Goal: Task Accomplishment & Management: Use online tool/utility

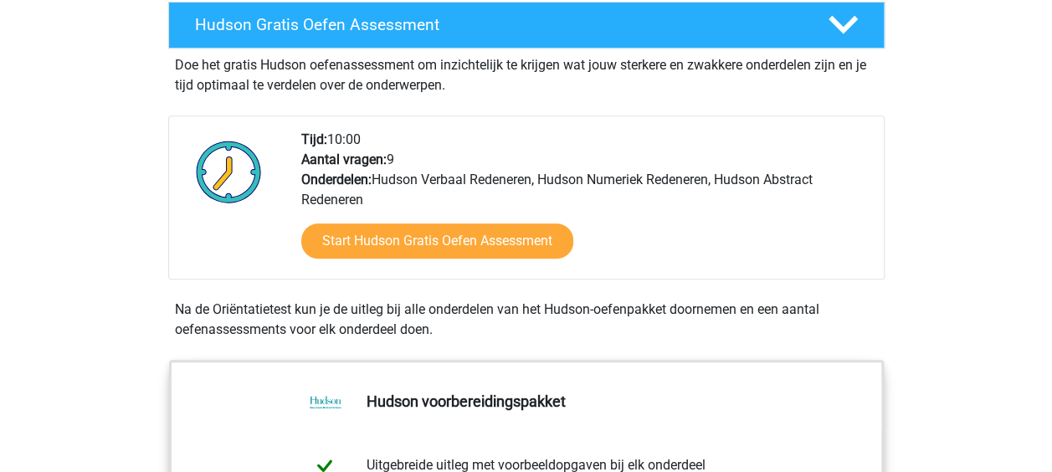
scroll to position [311, 0]
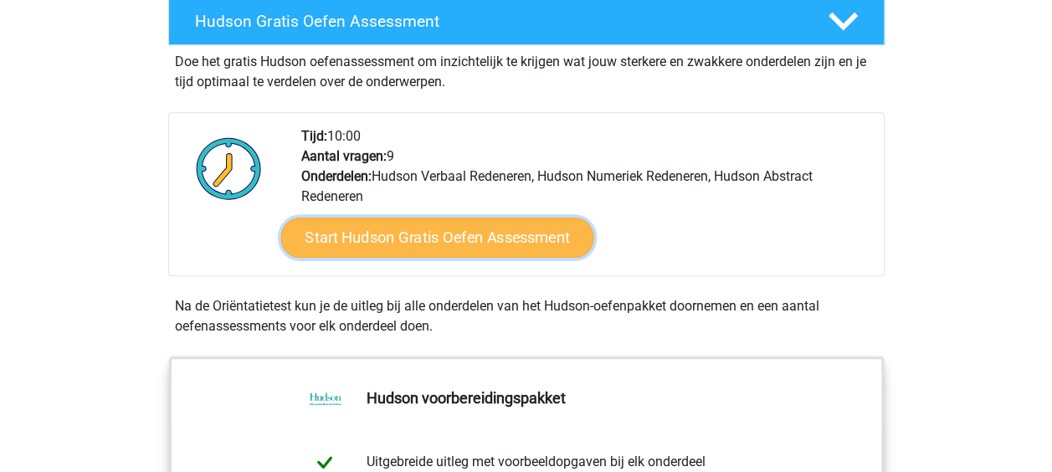
click at [403, 230] on link "Start Hudson Gratis Oefen Assessment" at bounding box center [436, 238] width 313 height 40
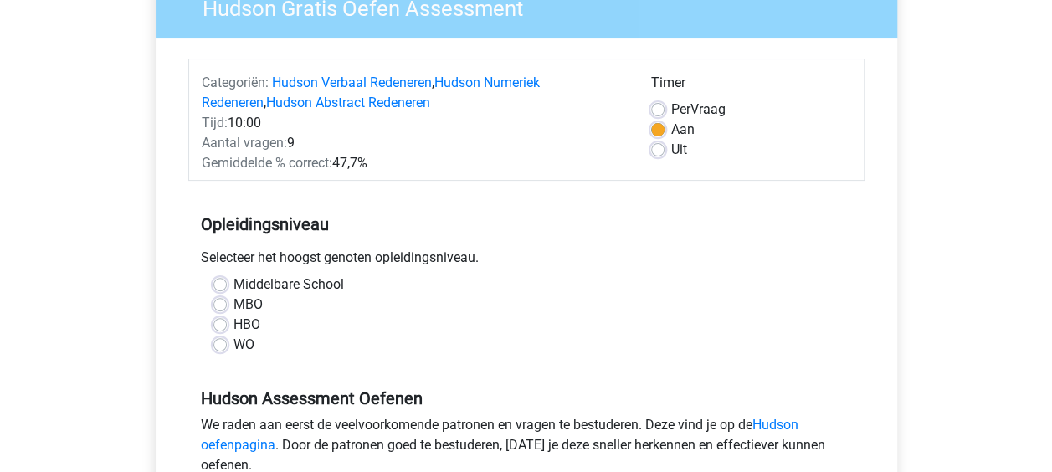
scroll to position [212, 0]
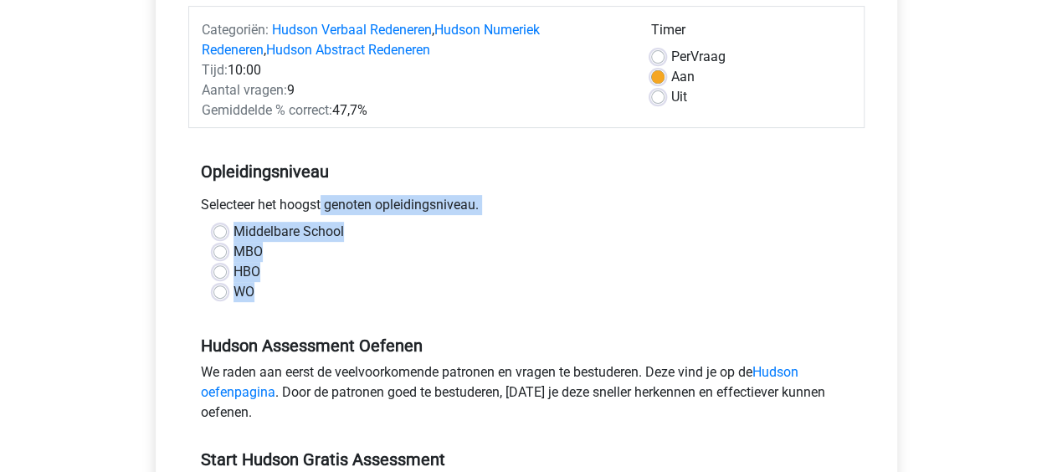
drag, startPoint x: 268, startPoint y: 303, endPoint x: 238, endPoint y: 219, distance: 88.9
click at [238, 219] on div "Opleidingsniveau Selecteer het hoogst genoten opleidingsniveau. Middelbare Scho…" at bounding box center [526, 225] width 676 height 181
drag, startPoint x: 238, startPoint y: 219, endPoint x: 336, endPoint y: 258, distance: 106.0
click at [336, 258] on div "MBO" at bounding box center [526, 252] width 626 height 20
drag, startPoint x: 257, startPoint y: 291, endPoint x: 236, endPoint y: 233, distance: 61.4
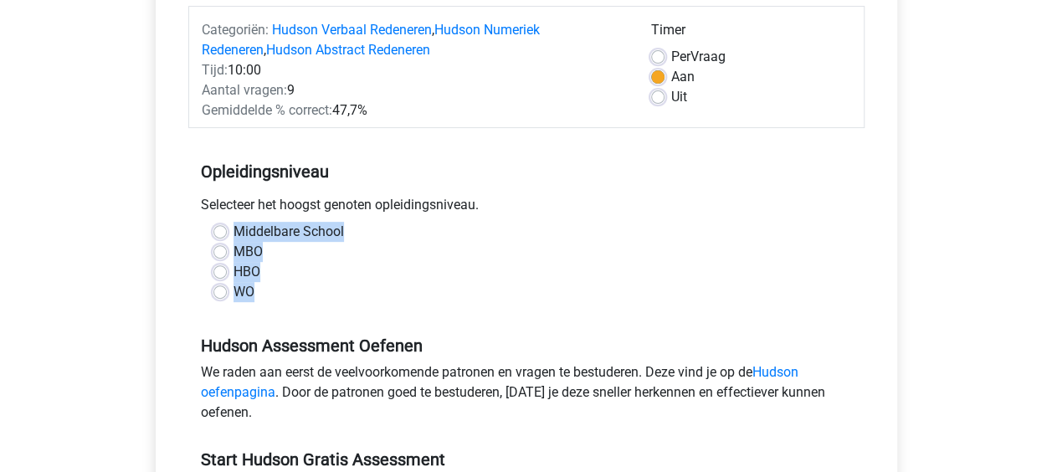
click at [236, 233] on div "Middelbare School MBO HBO WO" at bounding box center [526, 262] width 651 height 80
copy div "Middelbare School MBO HBO WO"
click at [233, 290] on label "WO" at bounding box center [243, 292] width 21 height 20
click at [222, 290] on input "WO" at bounding box center [219, 290] width 13 height 17
radio input "true"
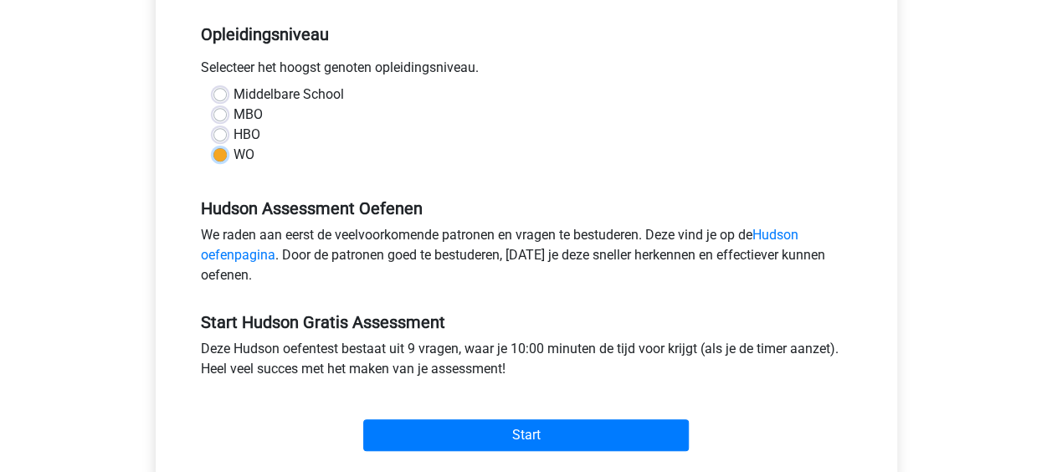
scroll to position [395, 0]
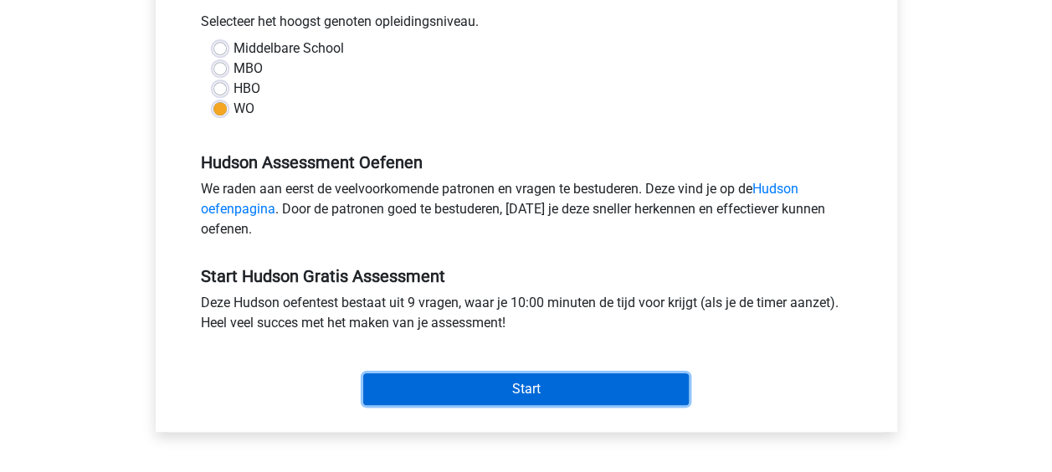
click at [531, 390] on input "Start" at bounding box center [525, 389] width 325 height 32
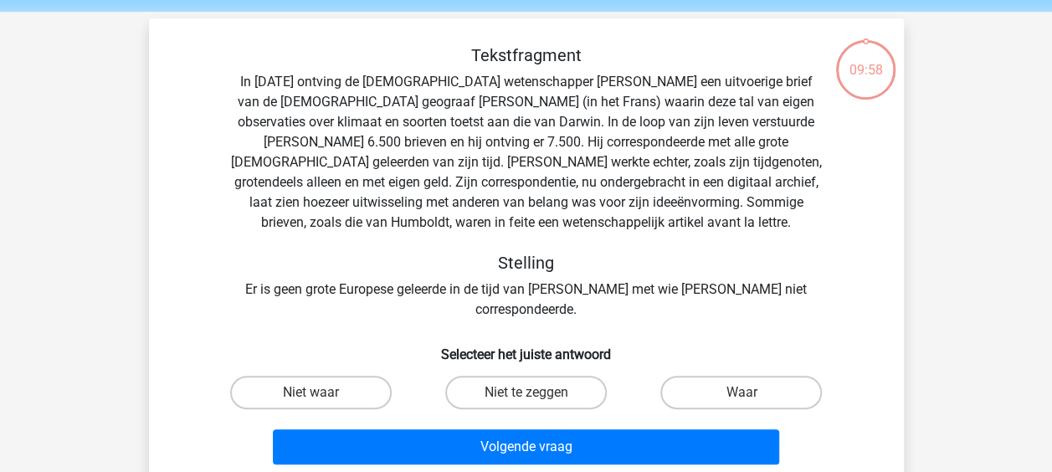
scroll to position [80, 0]
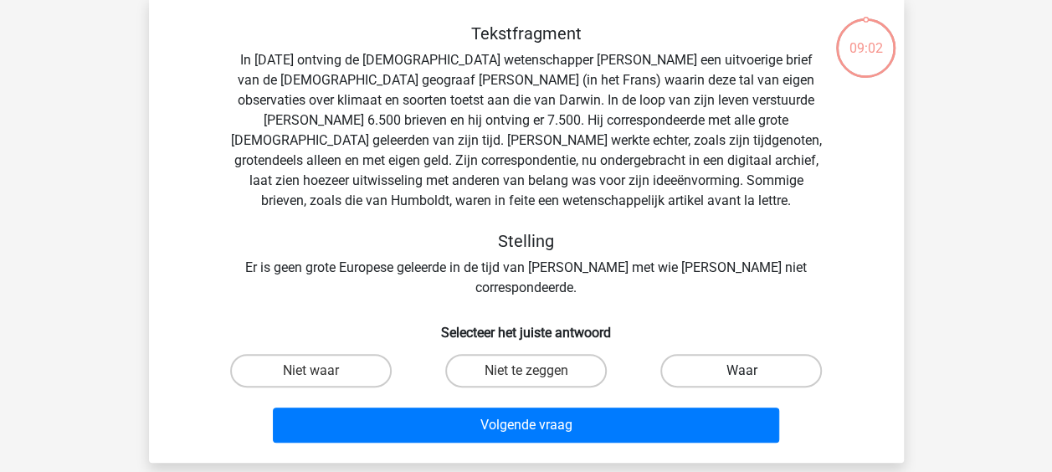
click at [731, 354] on label "Waar" at bounding box center [740, 370] width 161 height 33
click at [741, 371] on input "Waar" at bounding box center [746, 376] width 11 height 11
radio input "true"
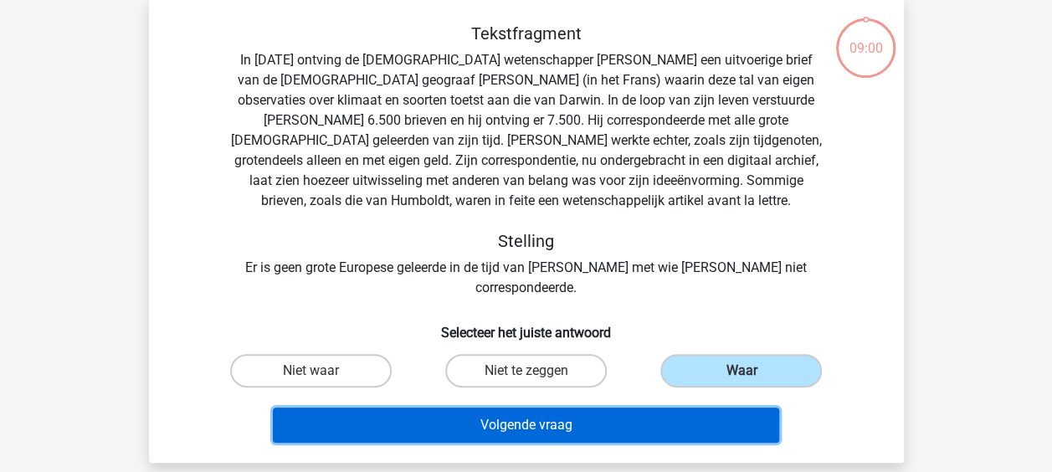
click at [557, 407] on button "Volgende vraag" at bounding box center [526, 424] width 506 height 35
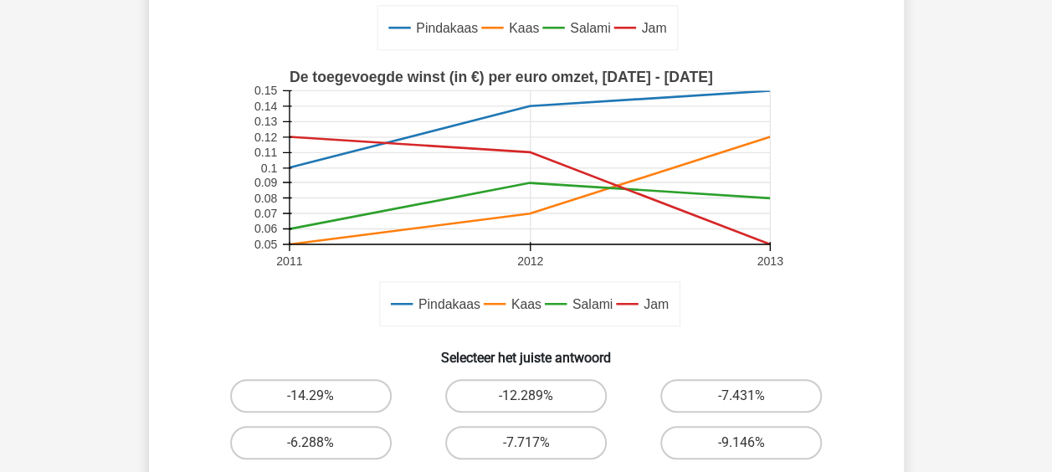
scroll to position [475, 0]
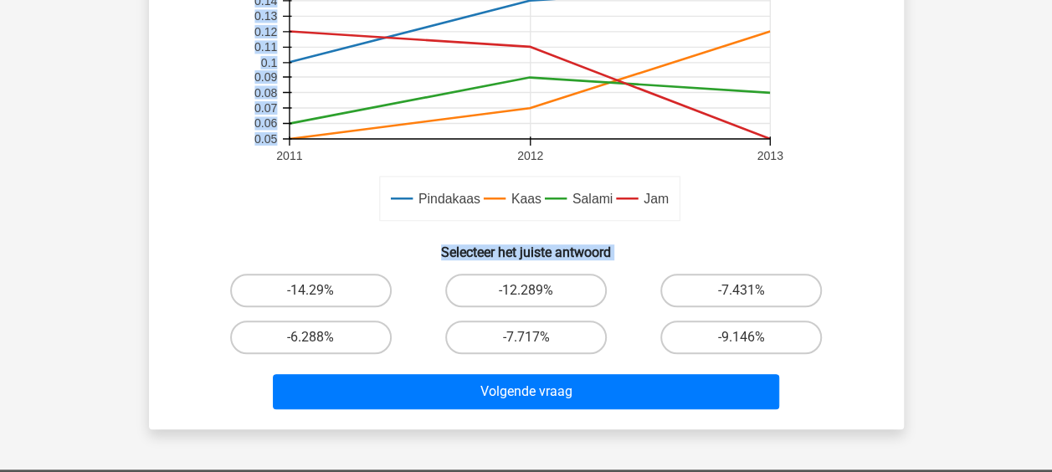
drag, startPoint x: 1051, startPoint y: 286, endPoint x: 1051, endPoint y: 146, distance: 140.6
click at [1051, 146] on html "Registreer" at bounding box center [526, 218] width 1052 height 1386
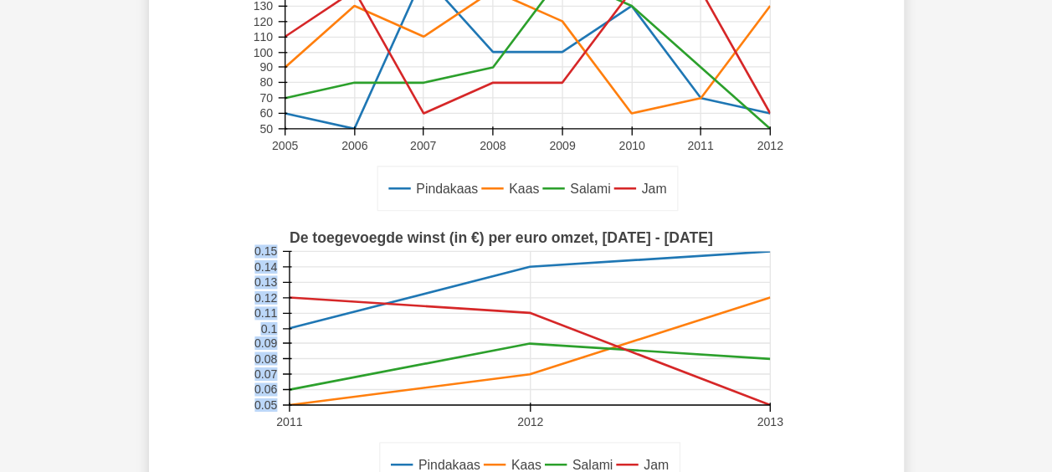
scroll to position [296, 0]
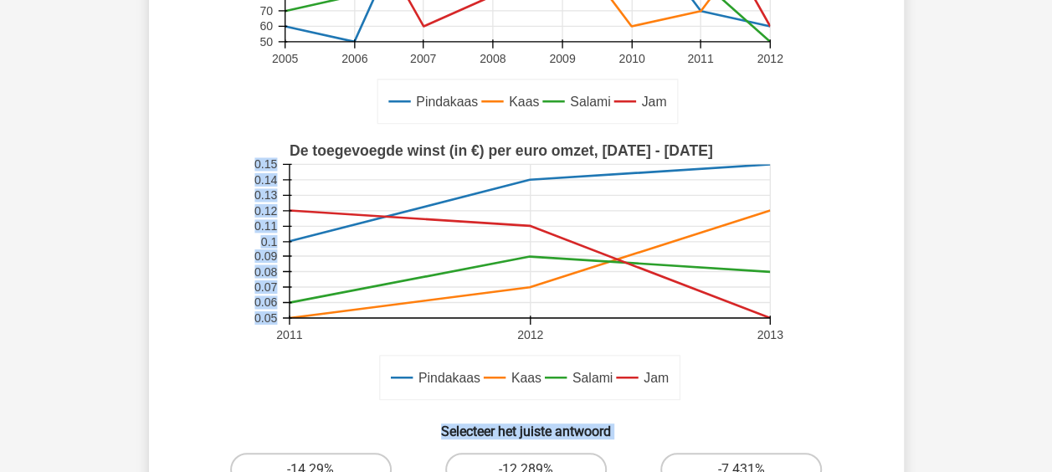
click at [867, 374] on div "Pindakaas Kaas Salami Jam De toegevoegde winst (in €) per euro omzet, 2011 - 20…" at bounding box center [526, 272] width 701 height 276
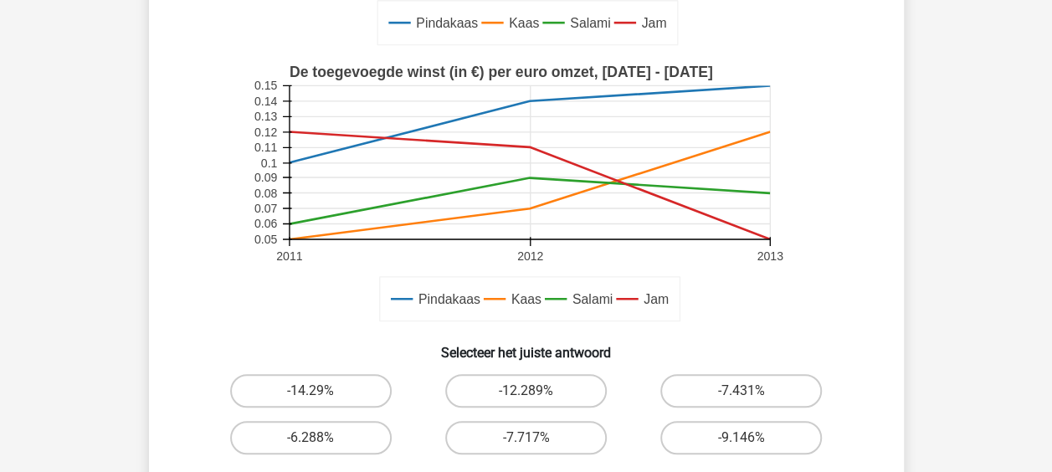
scroll to position [400, 0]
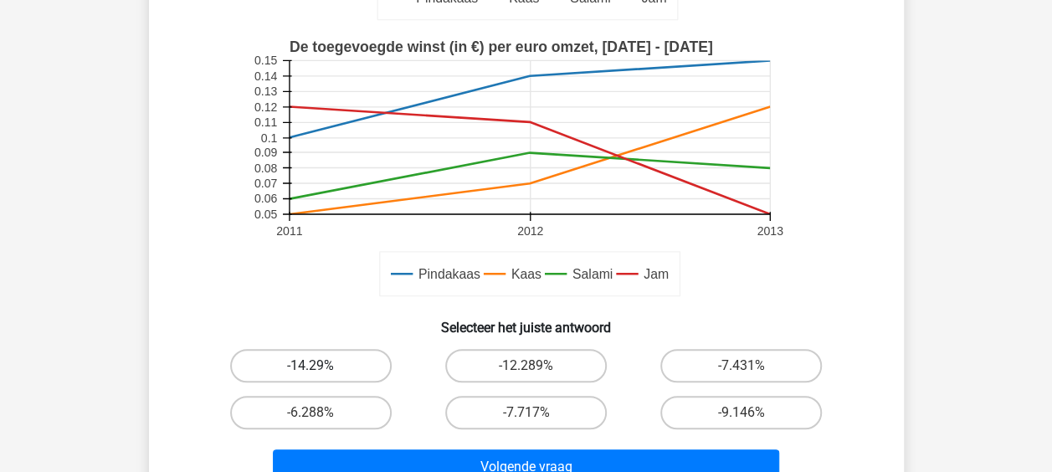
click at [308, 369] on label "-14.29%" at bounding box center [310, 365] width 161 height 33
click at [310, 369] on input "-14.29%" at bounding box center [315, 371] width 11 height 11
radio input "true"
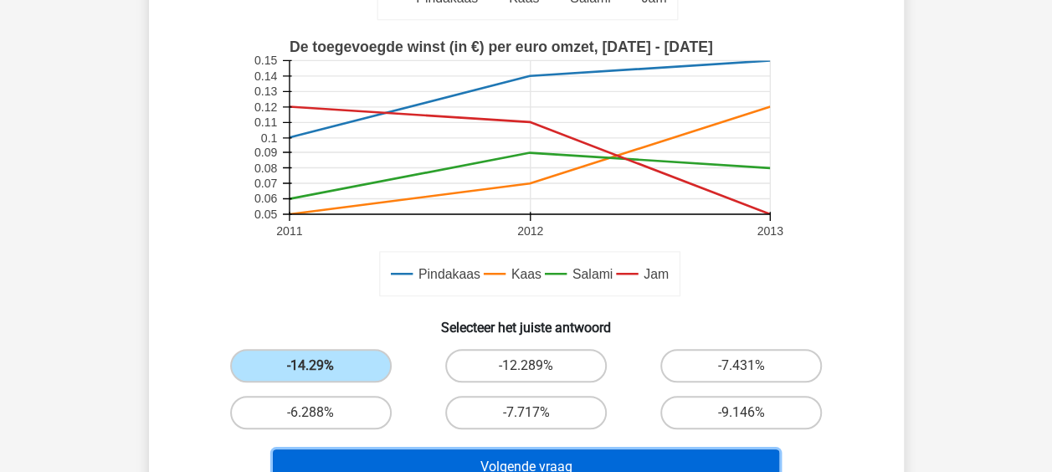
click at [519, 459] on button "Volgende vraag" at bounding box center [526, 466] width 506 height 35
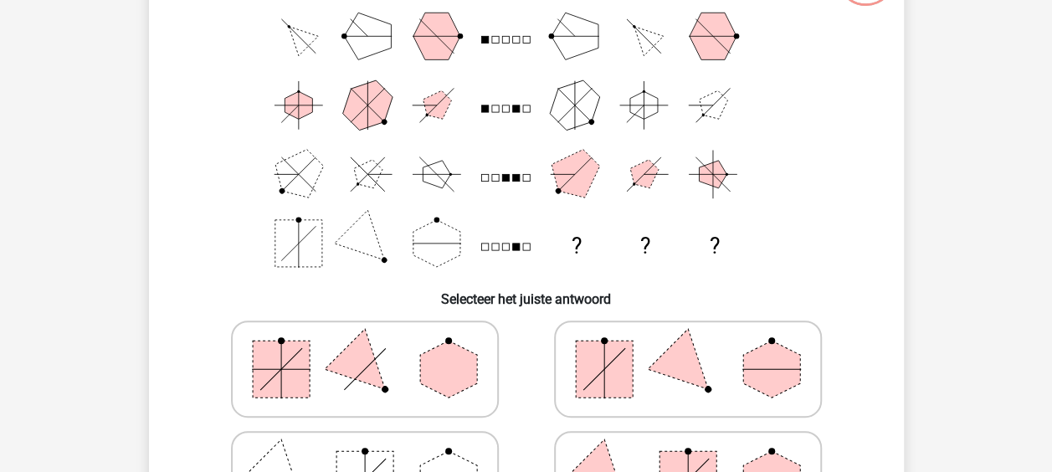
scroll to position [77, 0]
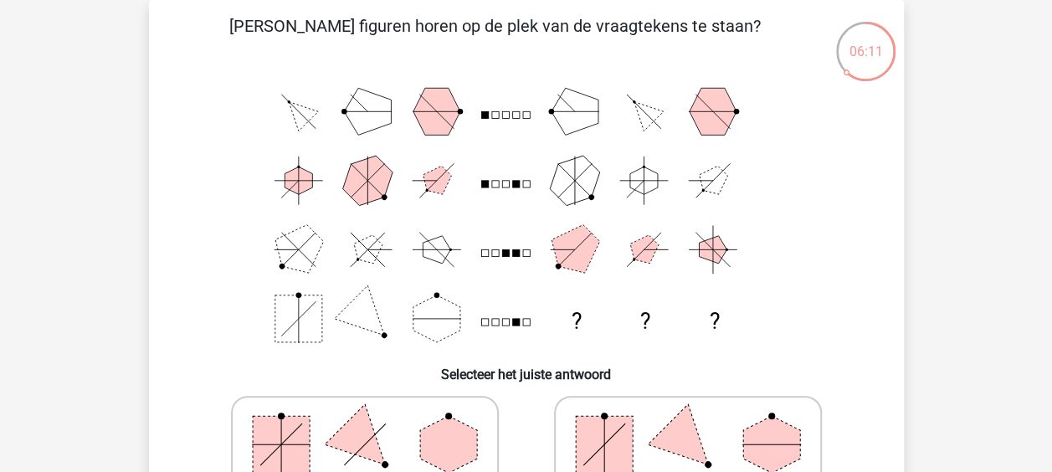
click at [602, 443] on rect at bounding box center [604, 444] width 57 height 57
click at [688, 423] on input "radio" at bounding box center [693, 417] width 11 height 11
radio input "true"
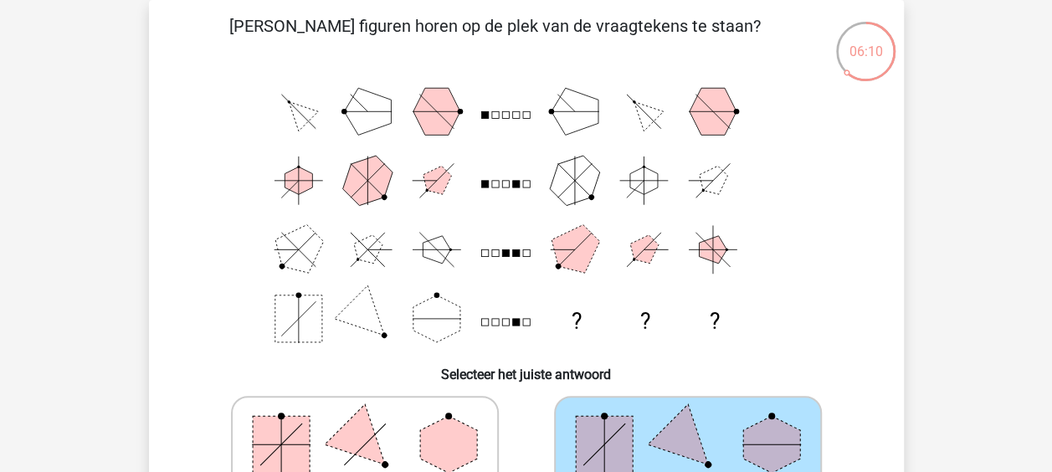
click at [602, 438] on rect at bounding box center [604, 444] width 57 height 57
click at [688, 423] on input "radio" at bounding box center [693, 417] width 11 height 11
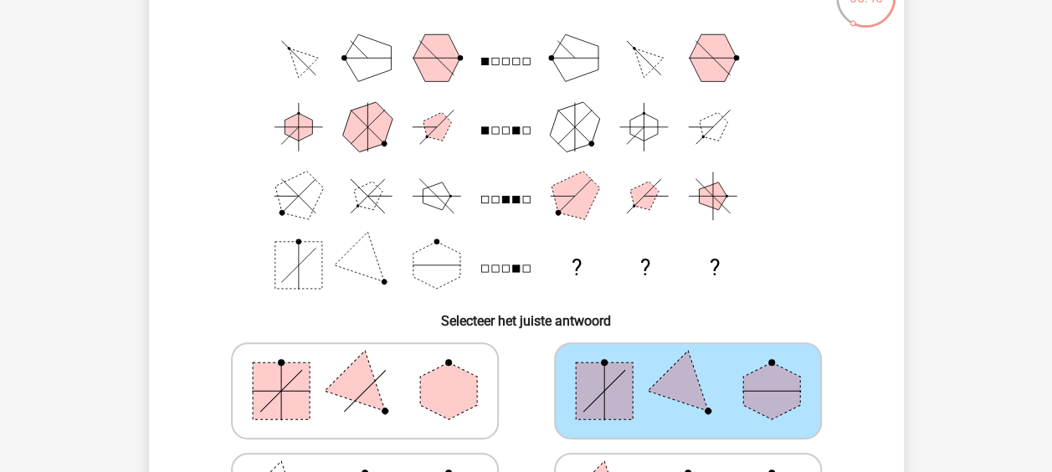
scroll to position [102, 0]
